Goal: Task Accomplishment & Management: Use online tool/utility

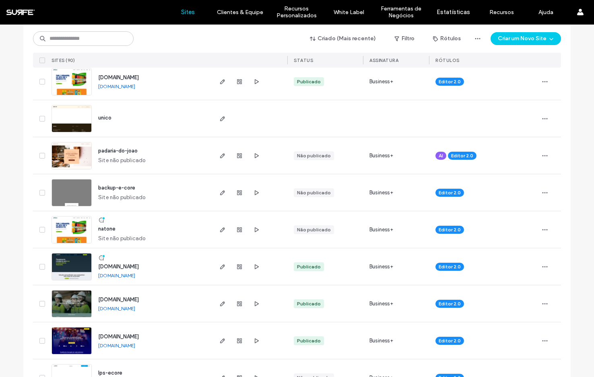
scroll to position [249, 0]
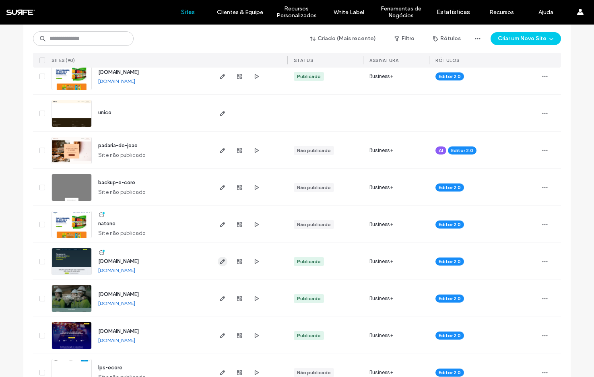
click at [219, 262] on icon "button" at bounding box center [222, 262] width 6 height 6
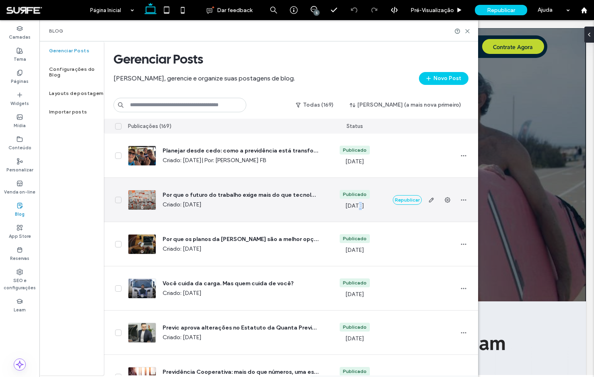
click at [353, 207] on span "Aug 4, 2025" at bounding box center [355, 206] width 19 height 8
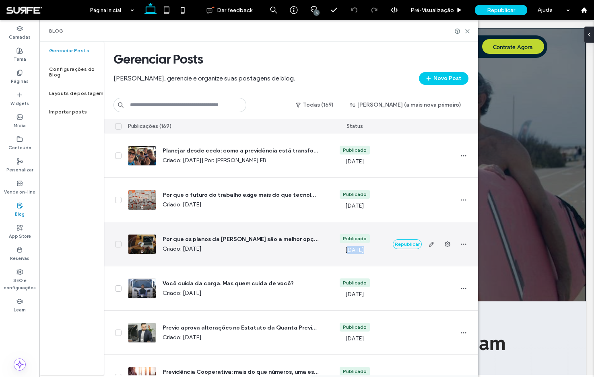
drag, startPoint x: 356, startPoint y: 251, endPoint x: 344, endPoint y: 252, distance: 11.3
click at [346, 252] on span "Aug 11, 2025" at bounding box center [355, 250] width 19 height 8
click at [346, 248] on span "Aug 11, 2025" at bounding box center [355, 250] width 19 height 8
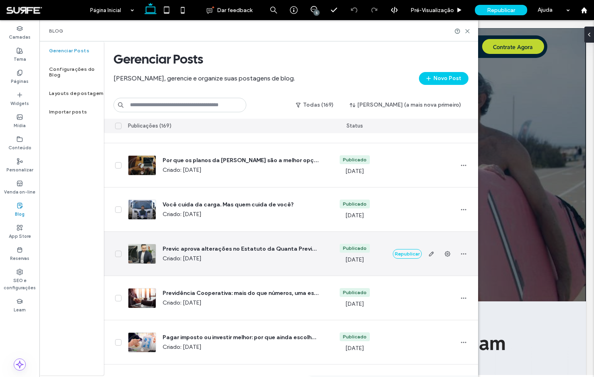
scroll to position [85, 0]
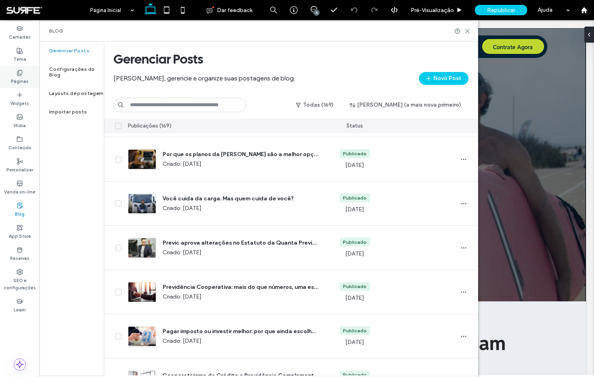
click at [22, 80] on label "Páginas" at bounding box center [20, 80] width 18 height 9
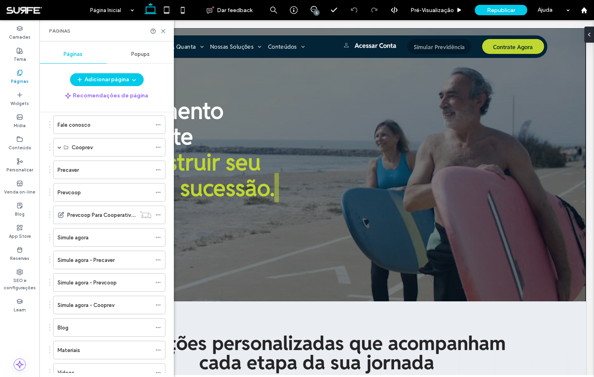
scroll to position [153, 0]
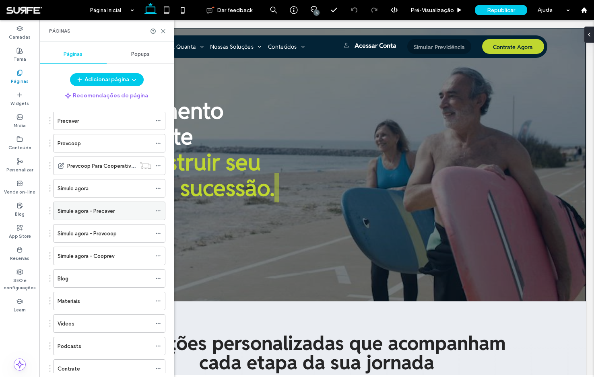
click at [106, 216] on div "Simule agora - Precaver" at bounding box center [105, 211] width 94 height 18
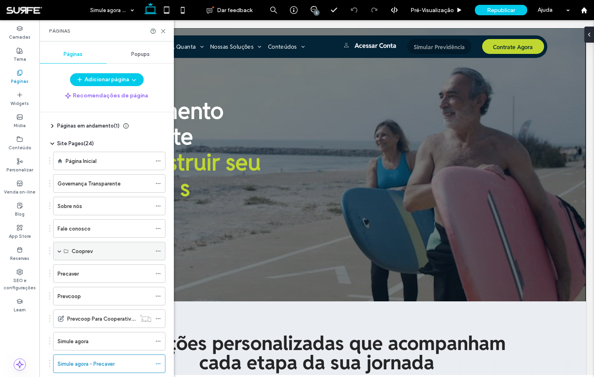
scroll to position [46, 0]
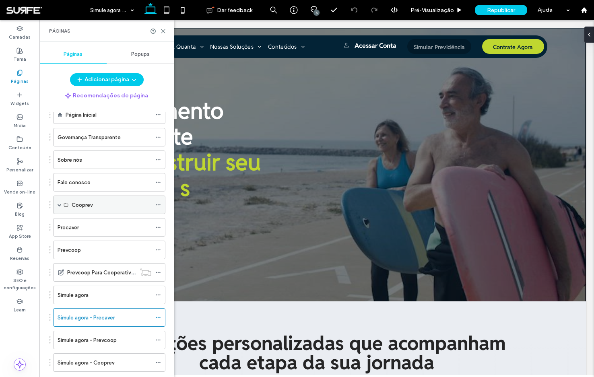
click at [60, 205] on span at bounding box center [60, 205] width 4 height 4
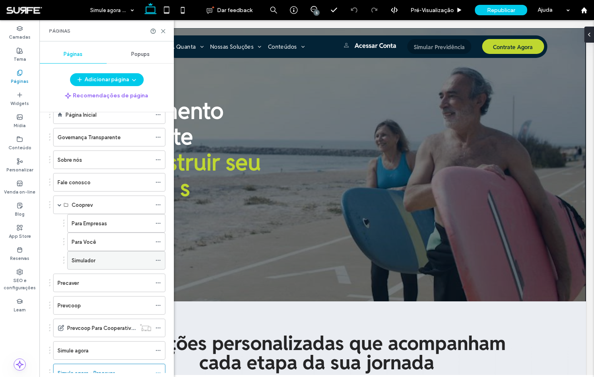
click at [95, 263] on label "Simulador" at bounding box center [84, 261] width 24 height 14
click at [163, 31] on use at bounding box center [163, 31] width 4 height 4
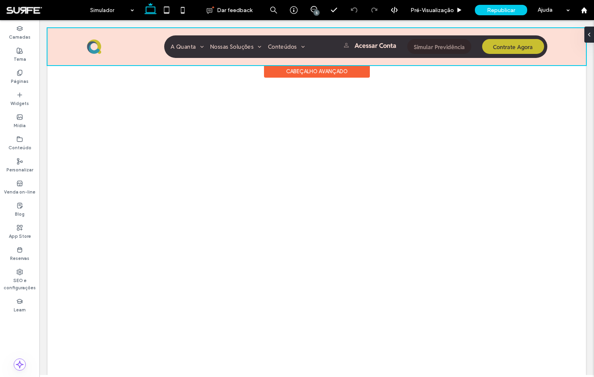
click at [315, 75] on div "Cabeçalho avançado" at bounding box center [317, 71] width 106 height 12
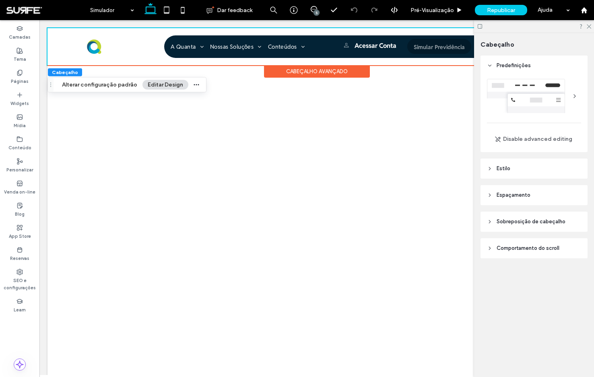
click at [518, 168] on header "Estilo" at bounding box center [534, 169] width 107 height 20
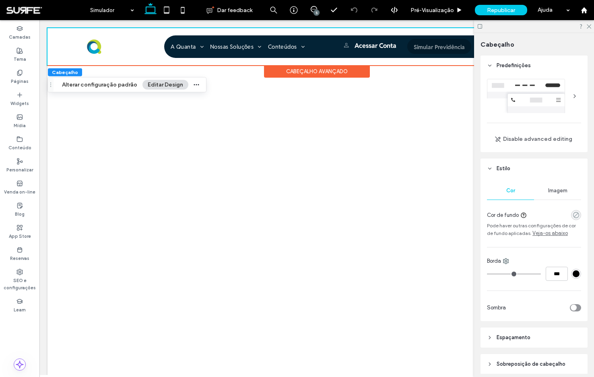
click at [573, 213] on icon "rgba(255, 255, 255, 0)" at bounding box center [576, 215] width 7 height 7
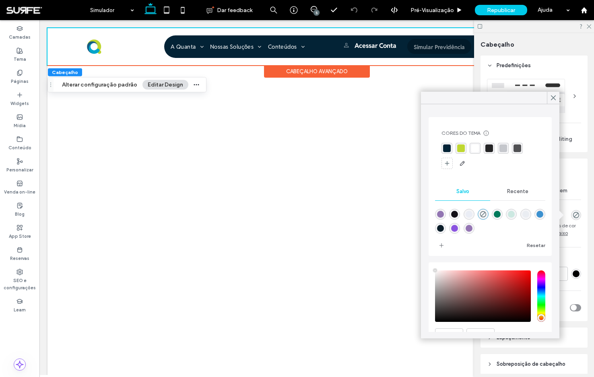
click at [451, 148] on div "rgba(3, 35, 54, 1)" at bounding box center [447, 148] width 11 height 11
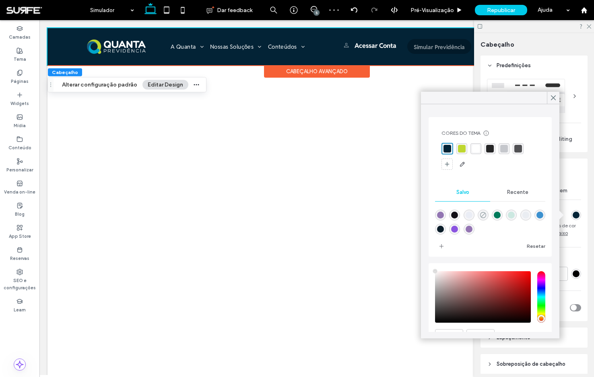
click at [487, 217] on icon "rgba(255,255,255,0)" at bounding box center [483, 215] width 7 height 7
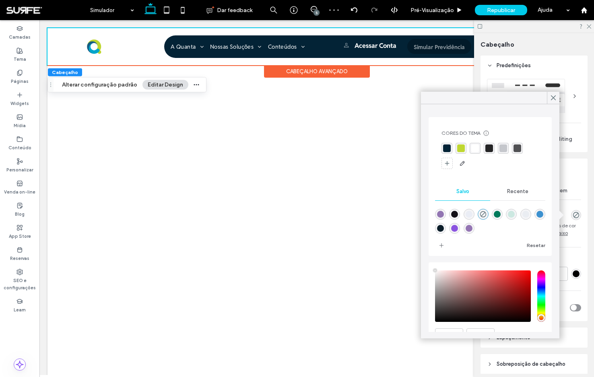
click at [327, 70] on div "Cabeçalho avançado" at bounding box center [317, 71] width 106 height 12
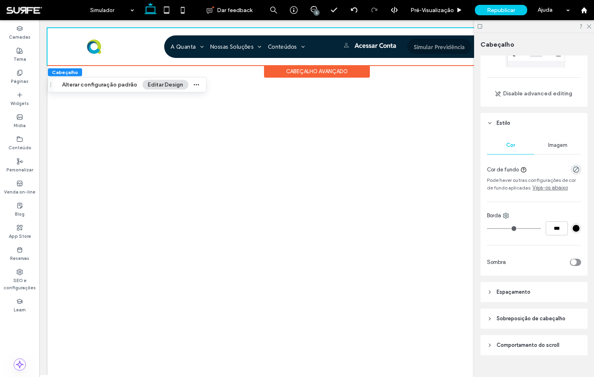
scroll to position [59, 0]
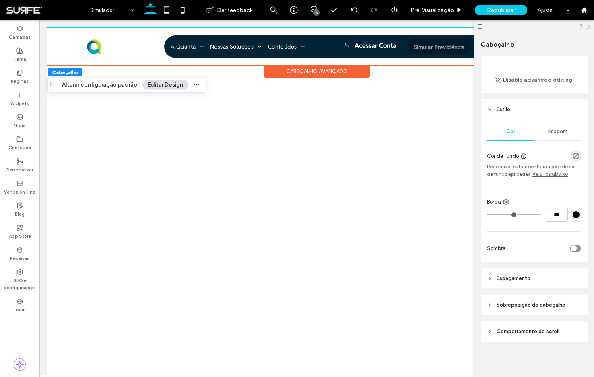
click at [505, 308] on span "Sobreposição de cabeçalho" at bounding box center [531, 305] width 69 height 8
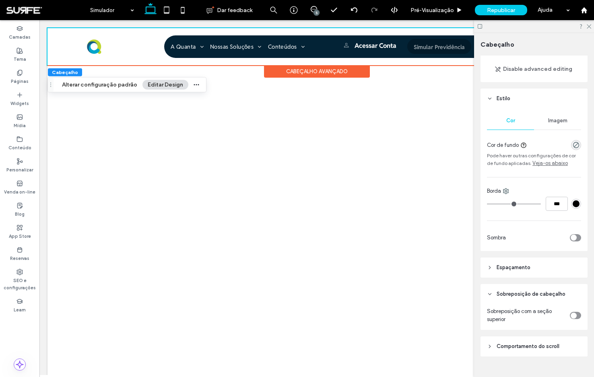
scroll to position [85, 0]
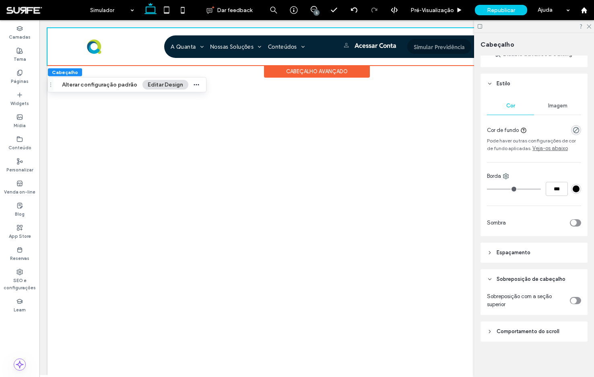
click at [572, 300] on icon "toggle" at bounding box center [573, 301] width 3 height 2
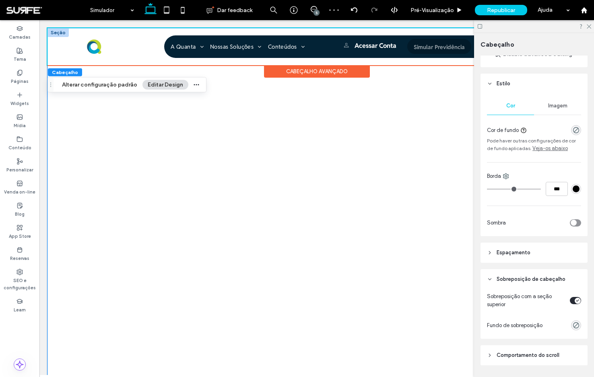
click at [52, 151] on div at bounding box center [317, 260] width 539 height 465
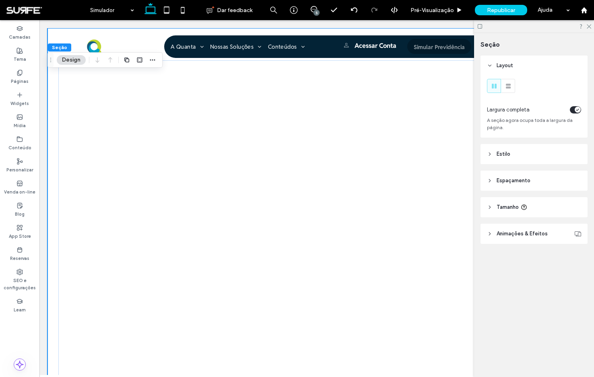
click at [507, 158] on span "Estilo" at bounding box center [504, 154] width 14 height 8
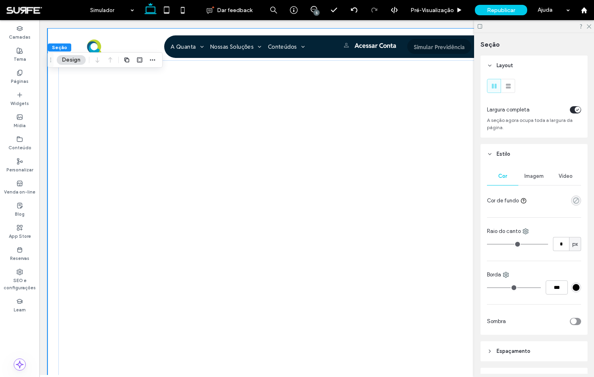
click at [573, 200] on icon "rgba(0, 0, 0, 0)" at bounding box center [576, 200] width 7 height 7
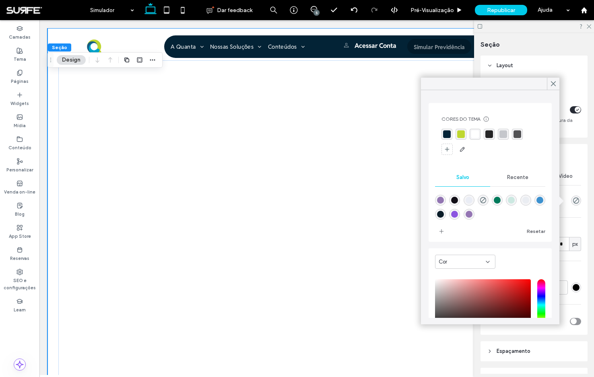
click at [442, 136] on div "rgba(3, 35, 54, 1)" at bounding box center [447, 134] width 11 height 11
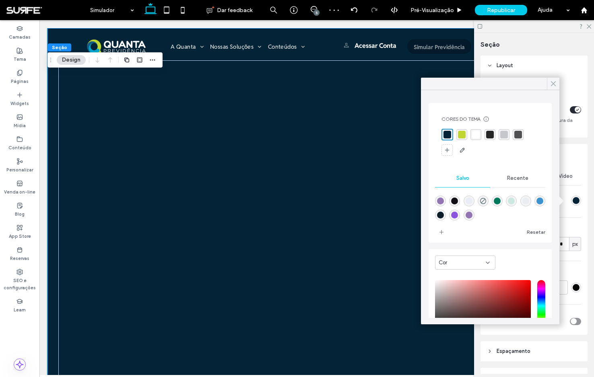
click at [555, 84] on icon at bounding box center [553, 83] width 7 height 7
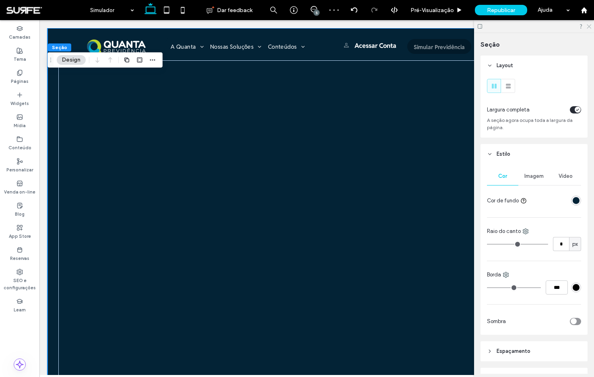
click at [591, 26] on icon at bounding box center [588, 25] width 5 height 5
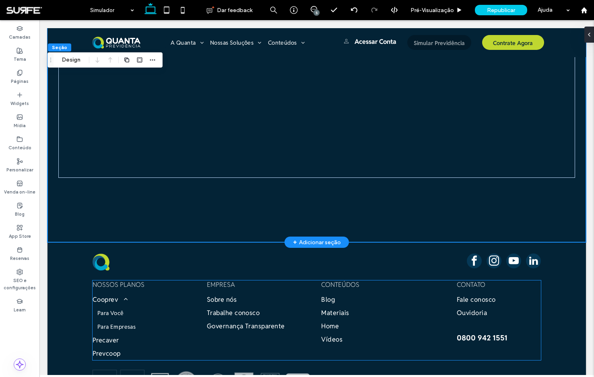
scroll to position [45, 0]
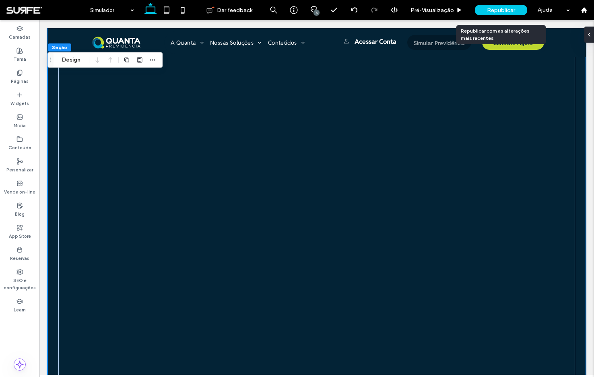
click at [497, 9] on span "Republicar" at bounding box center [501, 10] width 28 height 7
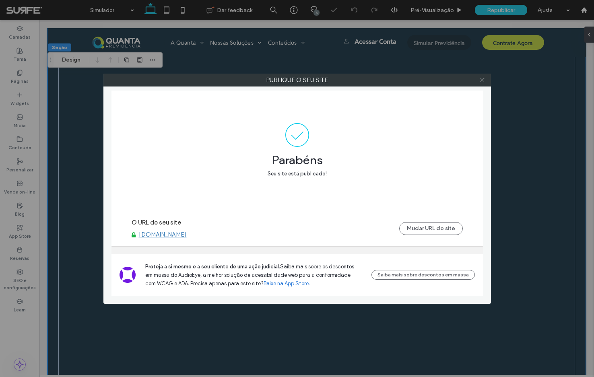
click at [482, 81] on icon at bounding box center [483, 80] width 6 height 6
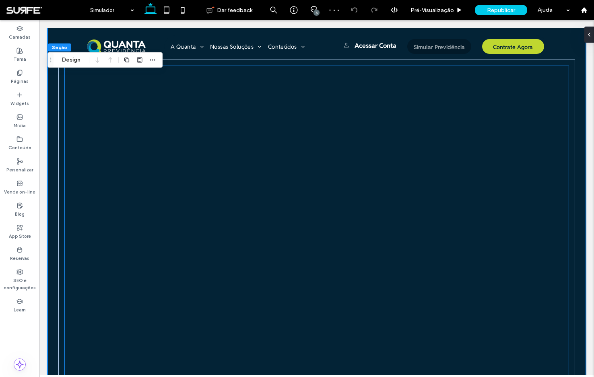
scroll to position [0, 0]
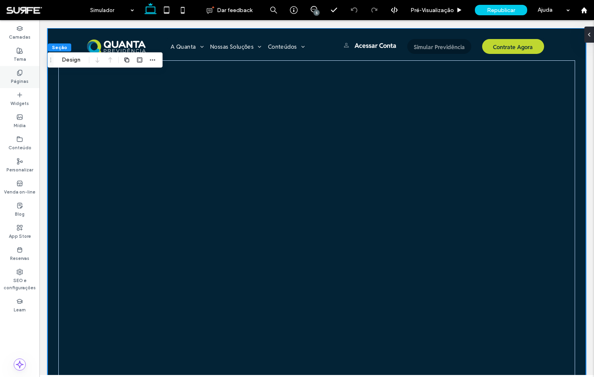
click at [19, 85] on label "Páginas" at bounding box center [20, 80] width 18 height 9
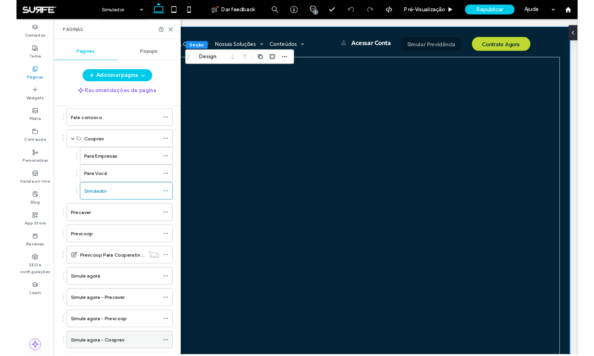
scroll to position [208, 0]
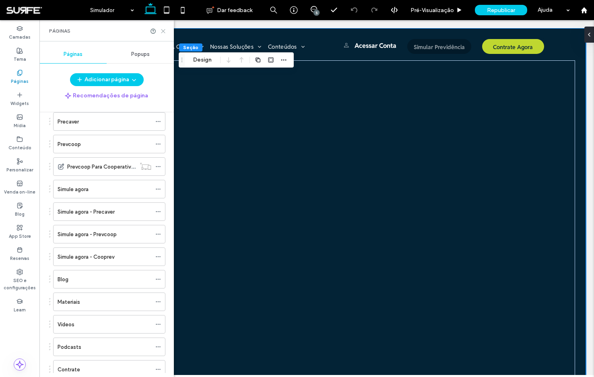
click at [163, 31] on use at bounding box center [163, 31] width 4 height 4
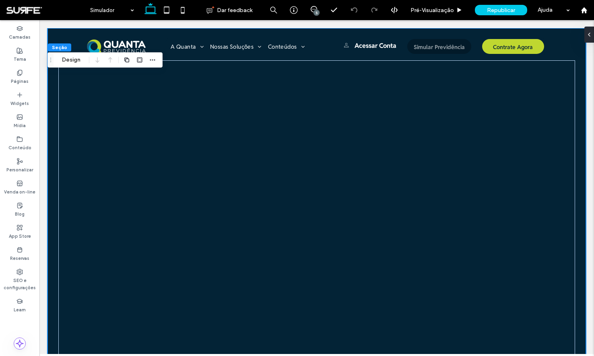
click at [578, 141] on div at bounding box center [317, 250] width 539 height 444
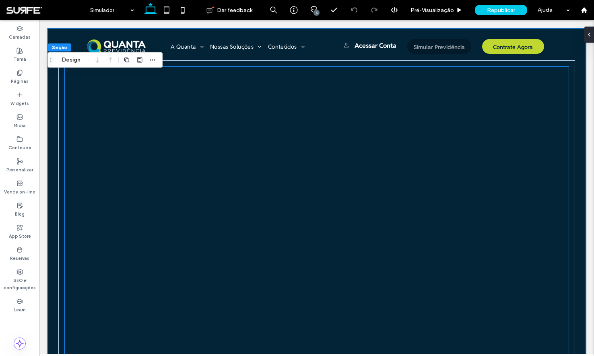
click at [531, 134] on div at bounding box center [317, 234] width 505 height 334
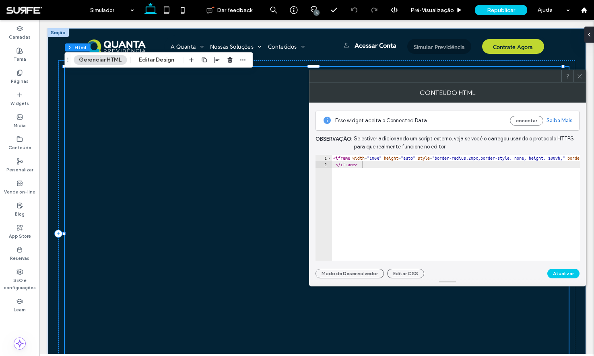
scroll to position [0, 0]
click at [583, 77] on icon at bounding box center [580, 76] width 6 height 6
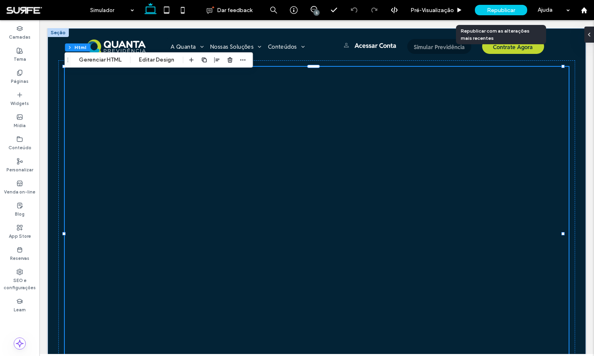
click at [509, 10] on span "Republicar" at bounding box center [501, 10] width 28 height 7
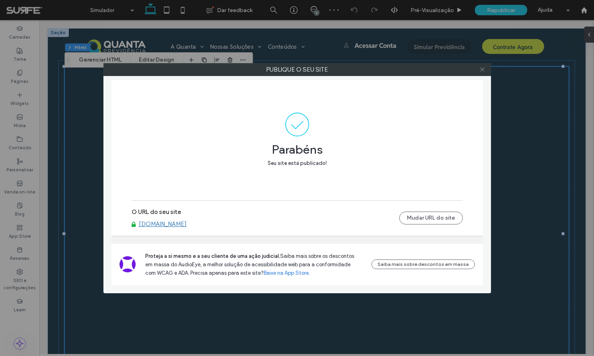
click at [482, 68] on icon at bounding box center [483, 69] width 6 height 6
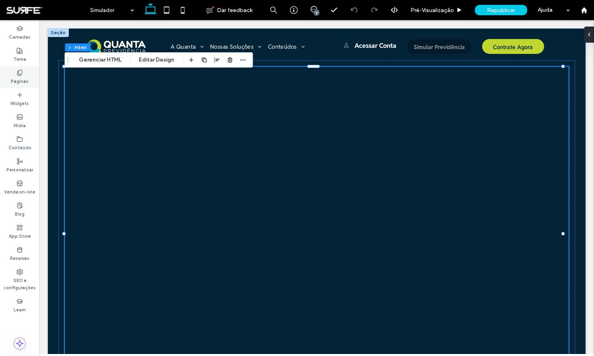
click at [11, 79] on label "Páginas" at bounding box center [20, 80] width 18 height 9
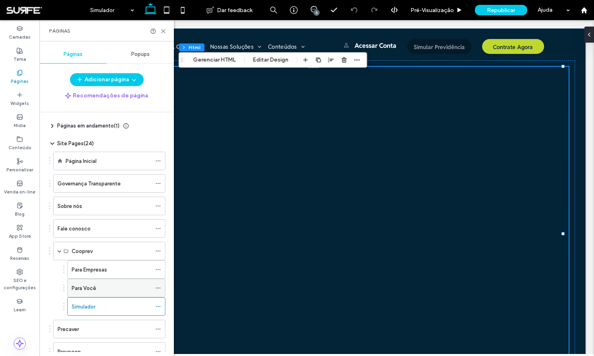
click at [116, 289] on div "Para Você" at bounding box center [112, 288] width 80 height 8
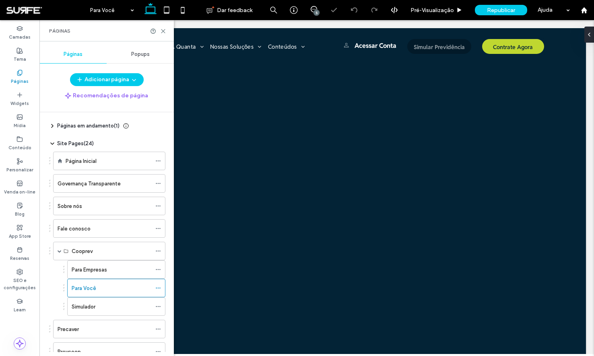
click at [163, 31] on icon at bounding box center [163, 31] width 6 height 6
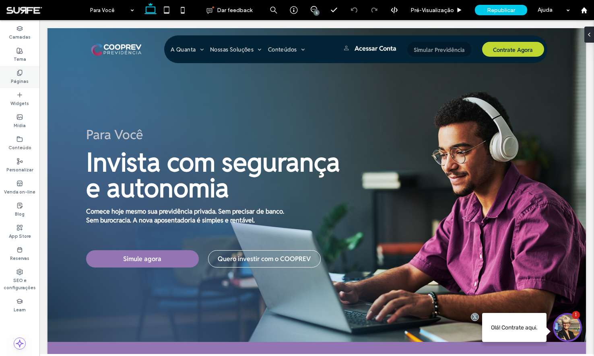
click at [23, 78] on label "Páginas" at bounding box center [20, 80] width 18 height 9
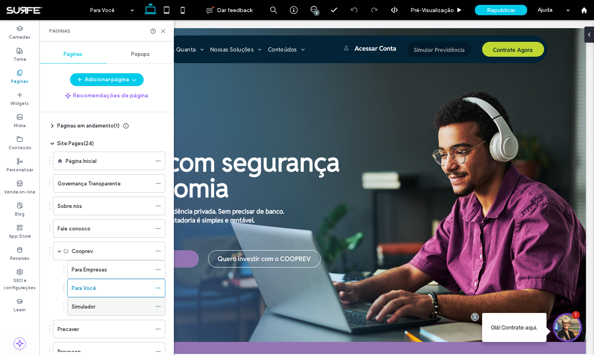
click at [103, 310] on div "Simulador" at bounding box center [112, 307] width 80 height 8
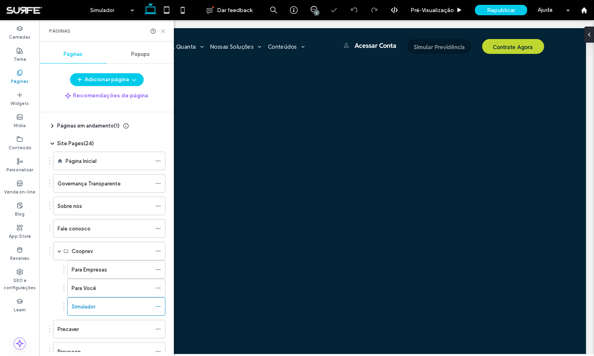
click at [165, 32] on icon at bounding box center [163, 31] width 6 height 6
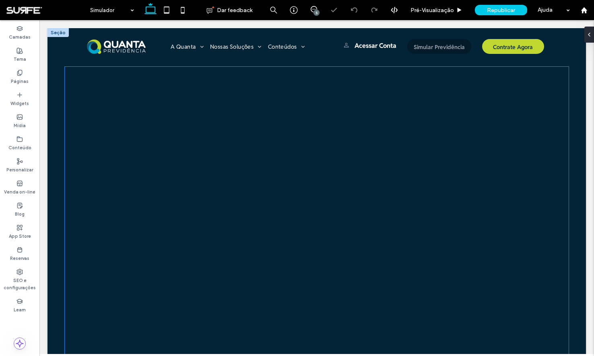
click at [203, 132] on div at bounding box center [317, 234] width 505 height 334
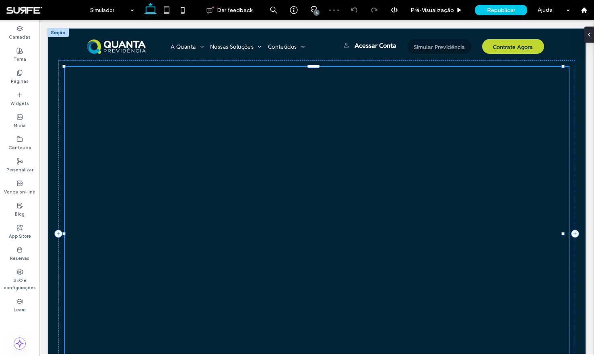
click at [203, 132] on div at bounding box center [317, 234] width 505 height 334
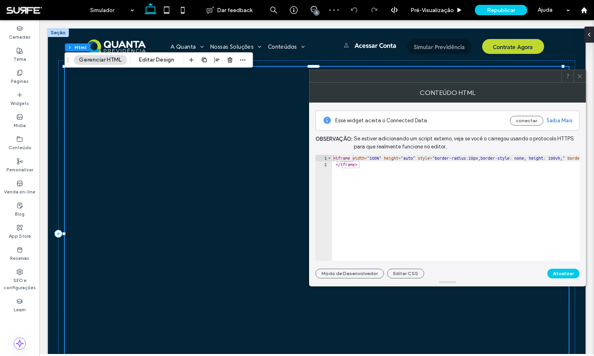
type textarea "**********"
click at [579, 75] on use at bounding box center [580, 76] width 4 height 4
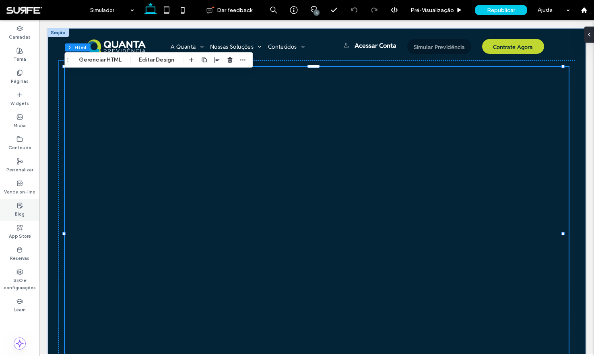
drag, startPoint x: 20, startPoint y: 210, endPoint x: 6, endPoint y: 182, distance: 31.3
click at [20, 210] on label "Blog" at bounding box center [20, 213] width 10 height 9
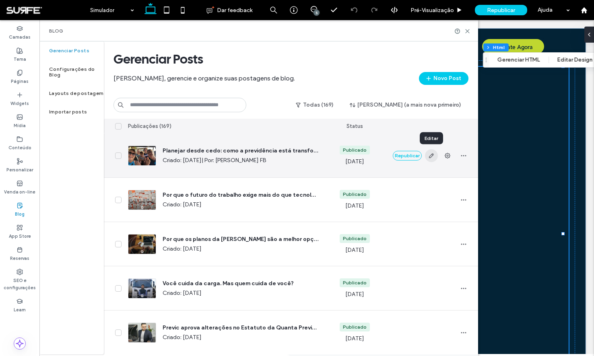
click at [434, 155] on icon "button" at bounding box center [431, 156] width 6 height 6
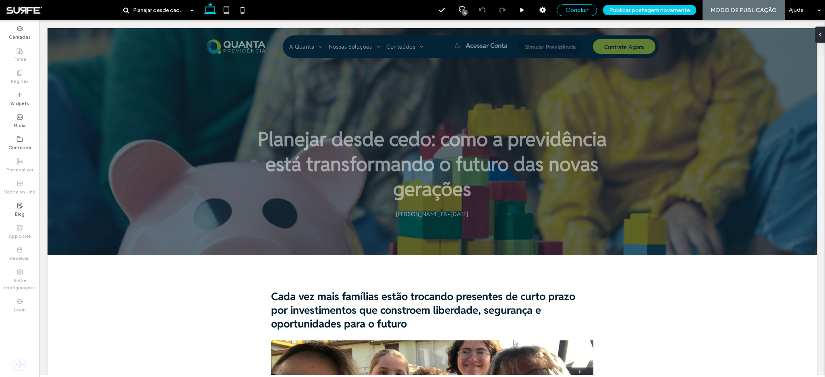
click at [576, 8] on span "Concluir" at bounding box center [576, 9] width 23 height 7
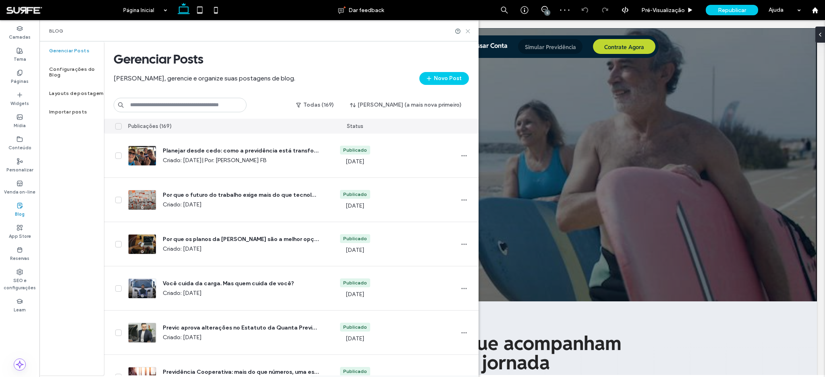
click at [468, 31] on icon at bounding box center [468, 31] width 6 height 6
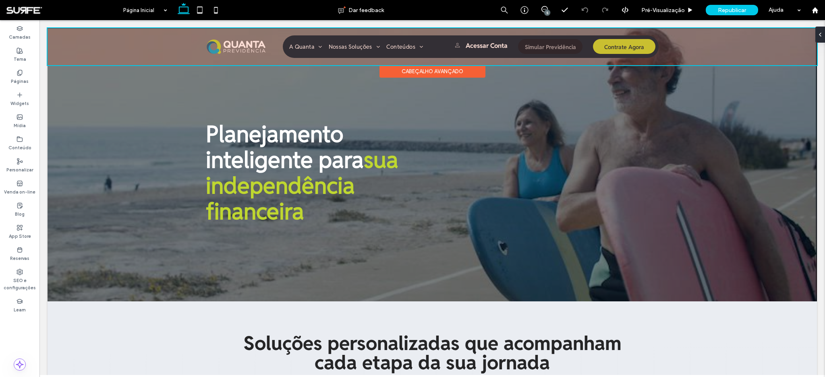
click at [179, 51] on div at bounding box center [432, 46] width 769 height 37
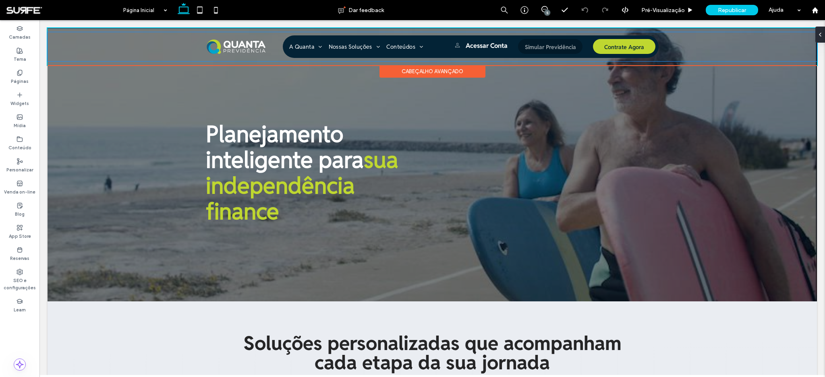
click at [179, 51] on div "A Quanta Sobre nós Governança Transparente Nossas Soluções Conteúdos Blog Mater…" at bounding box center [432, 46] width 769 height 29
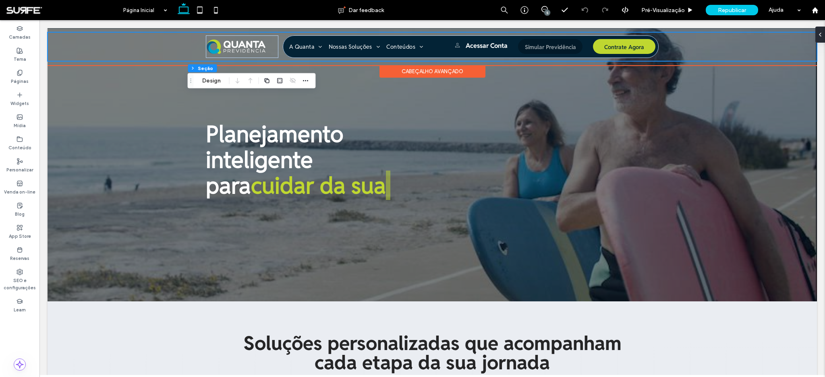
click at [155, 54] on div "A Quanta Sobre nós Governança Transparente Nossas Soluções Conteúdos Blog Mater…" at bounding box center [432, 46] width 769 height 29
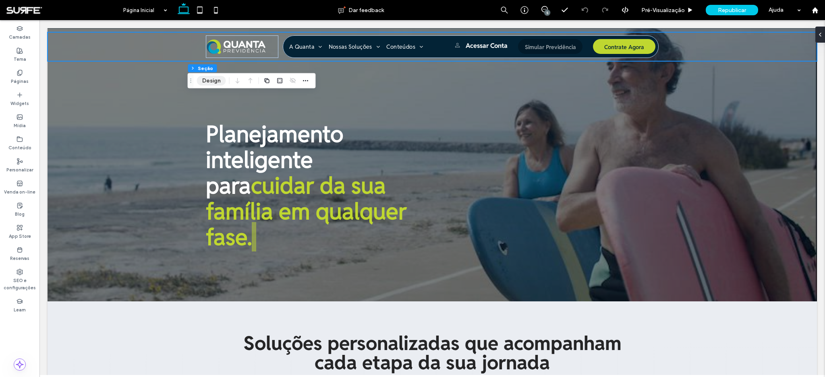
click at [213, 79] on button "Design" at bounding box center [211, 81] width 29 height 10
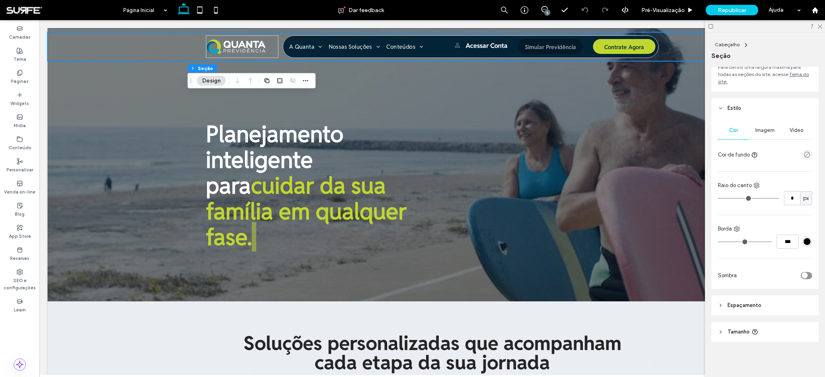
scroll to position [41, 0]
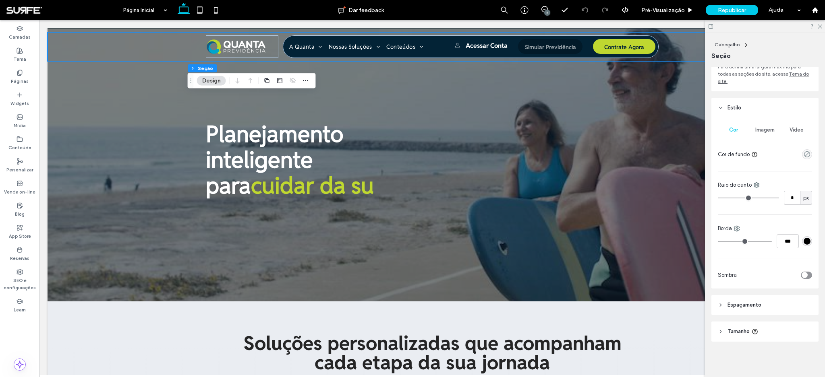
click at [594, 306] on span "Espaçamento" at bounding box center [744, 305] width 34 height 8
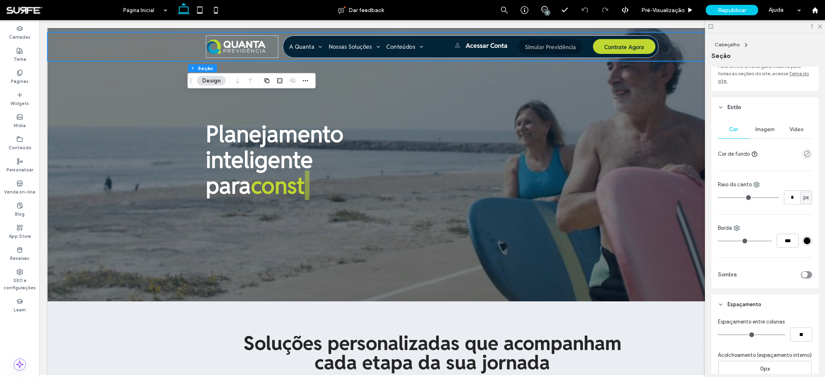
scroll to position [135, 0]
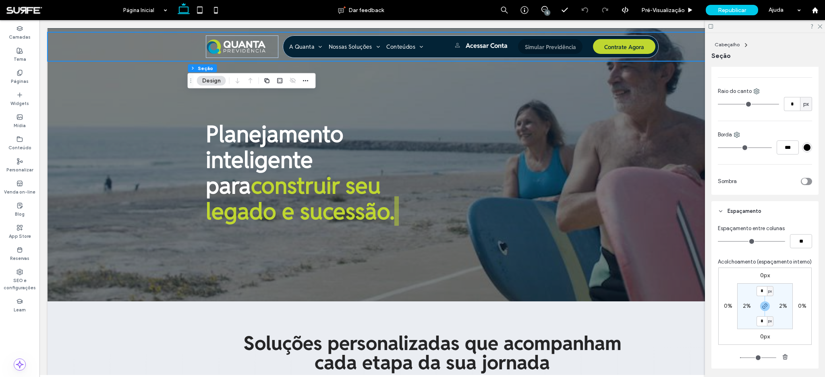
click at [594, 310] on label "2%" at bounding box center [747, 306] width 8 height 7
type input "*"
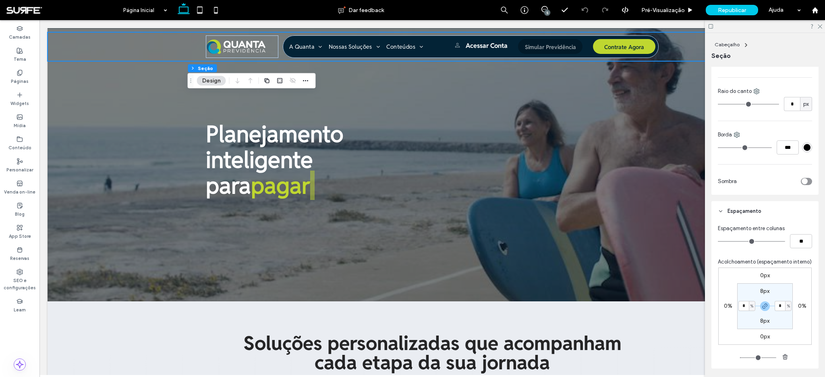
type input "*"
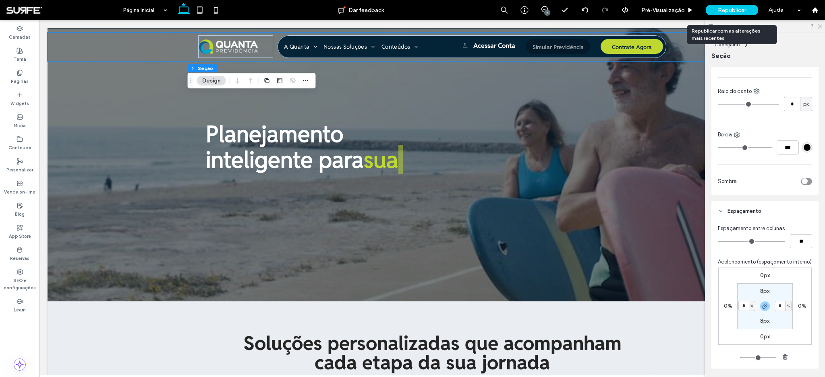
click at [594, 10] on span "Republicar" at bounding box center [732, 10] width 28 height 7
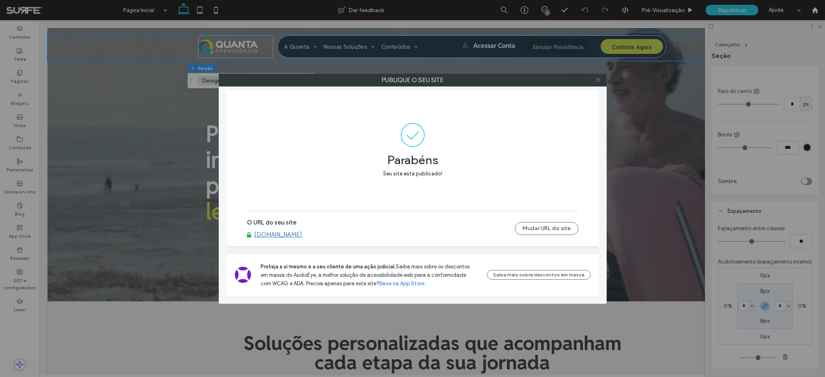
click at [594, 79] on icon at bounding box center [598, 80] width 6 height 6
